Goal: Task Accomplishment & Management: Use online tool/utility

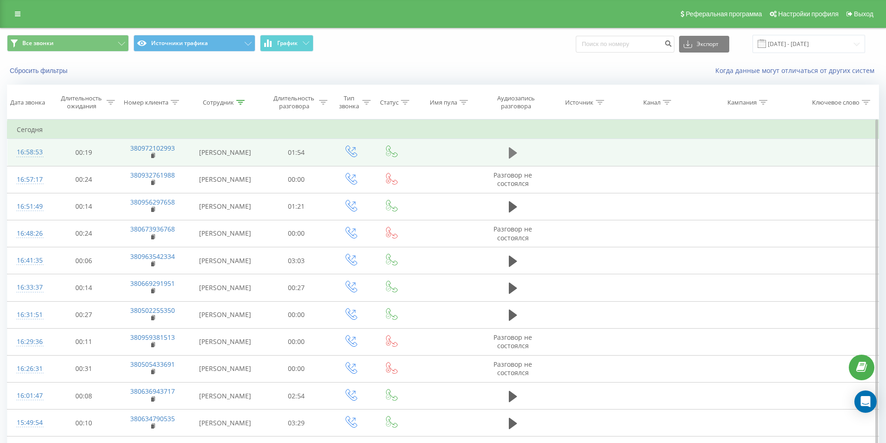
click at [513, 149] on icon at bounding box center [513, 152] width 8 height 13
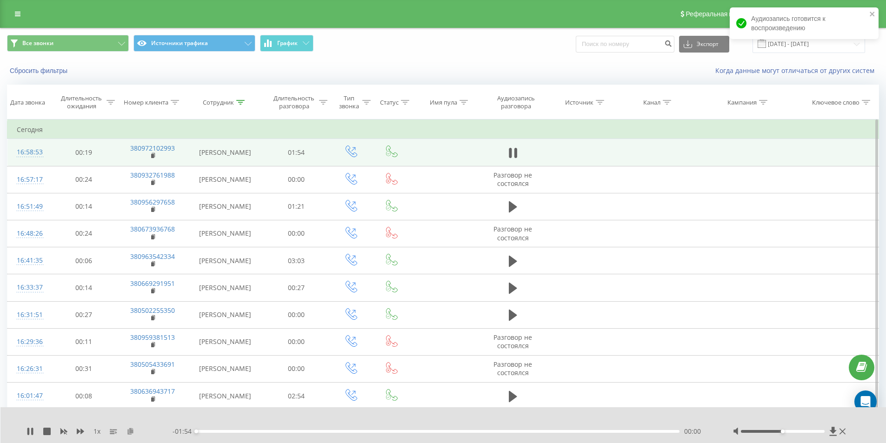
click at [132, 430] on icon at bounding box center [130, 431] width 8 height 7
click at [512, 146] on button at bounding box center [513, 153] width 14 height 14
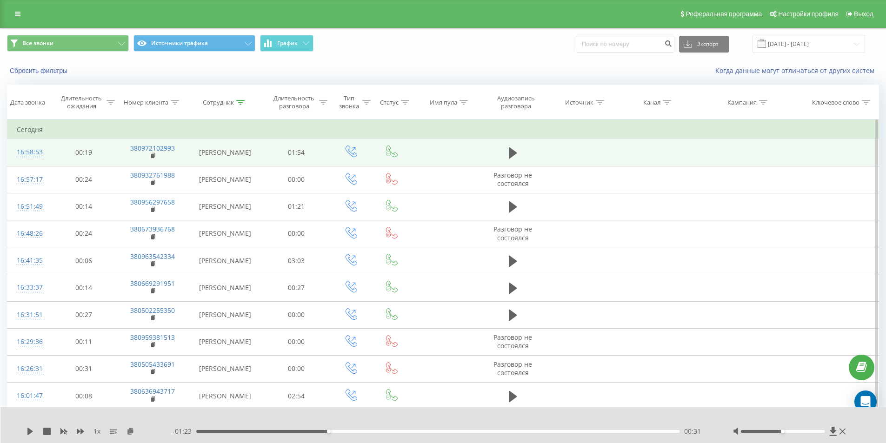
drag, startPoint x: 206, startPoint y: 146, endPoint x: 242, endPoint y: 163, distance: 39.9
click at [242, 163] on td "[PERSON_NAME]" at bounding box center [224, 152] width 75 height 27
copy td "[PERSON_NAME]"
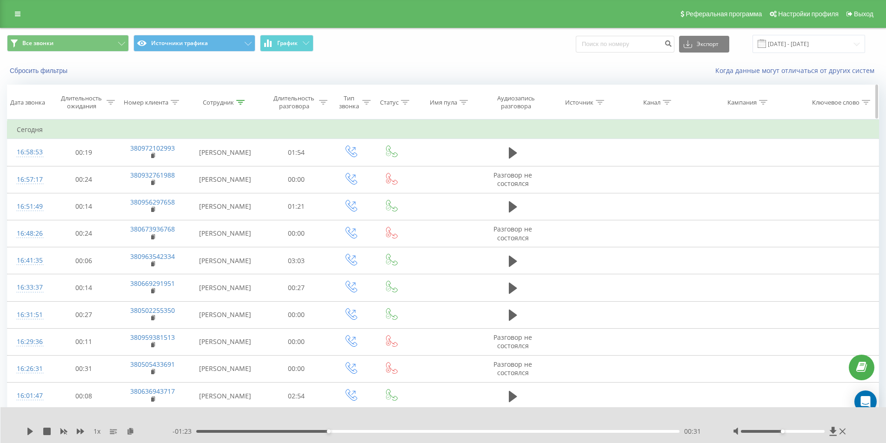
click at [245, 102] on div "Сотрудник" at bounding box center [224, 103] width 75 height 8
click at [252, 185] on span "OK" at bounding box center [245, 187] width 26 height 14
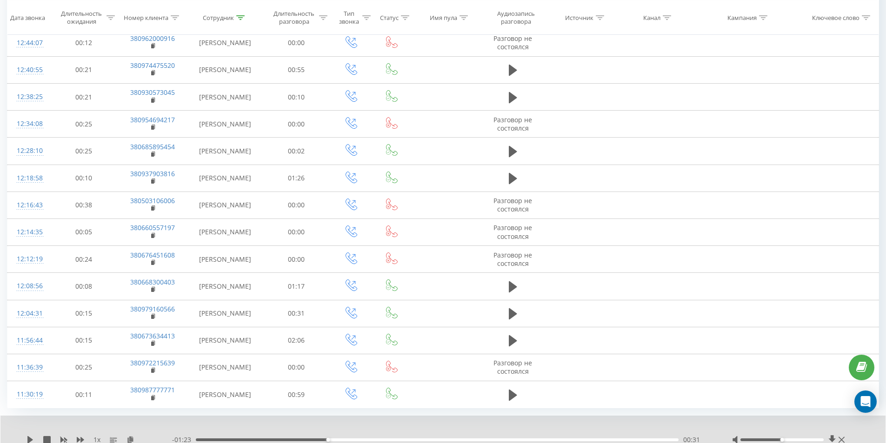
scroll to position [903, 0]
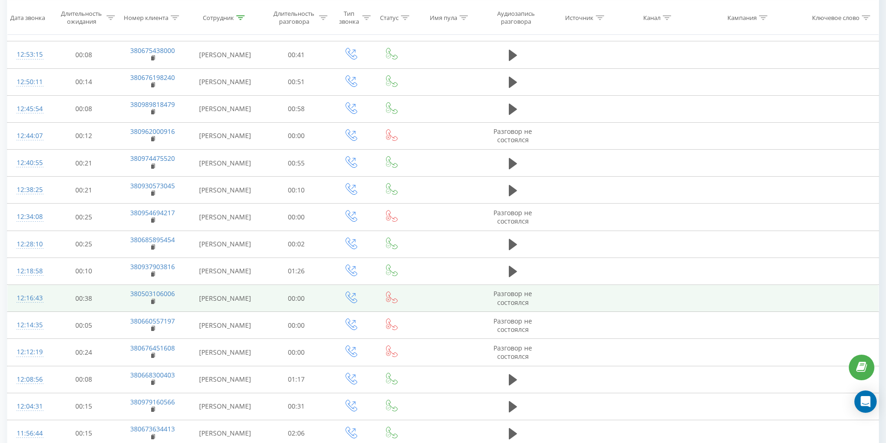
scroll to position [1192, 0]
